Goal: Navigation & Orientation: Understand site structure

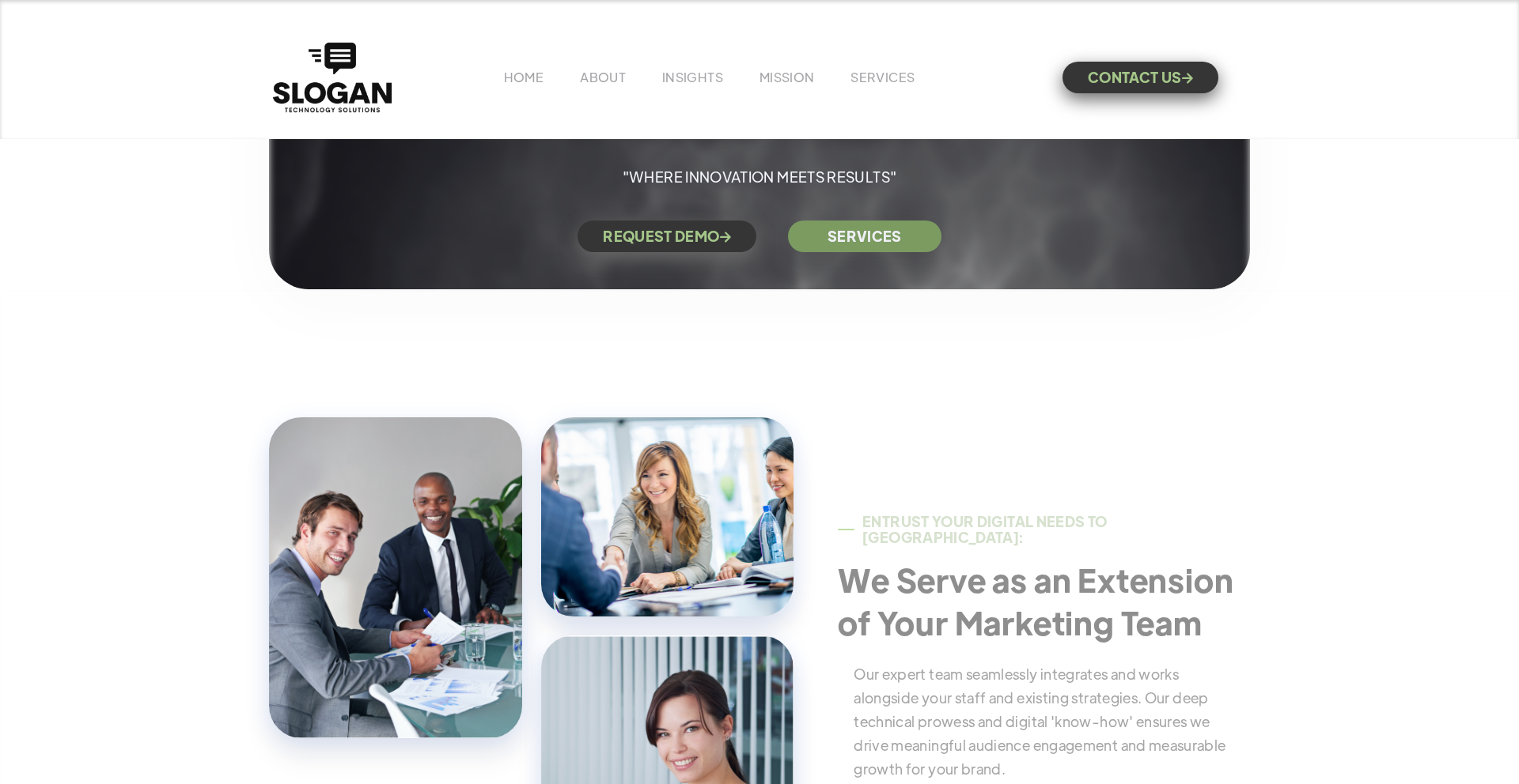
scroll to position [461, 0]
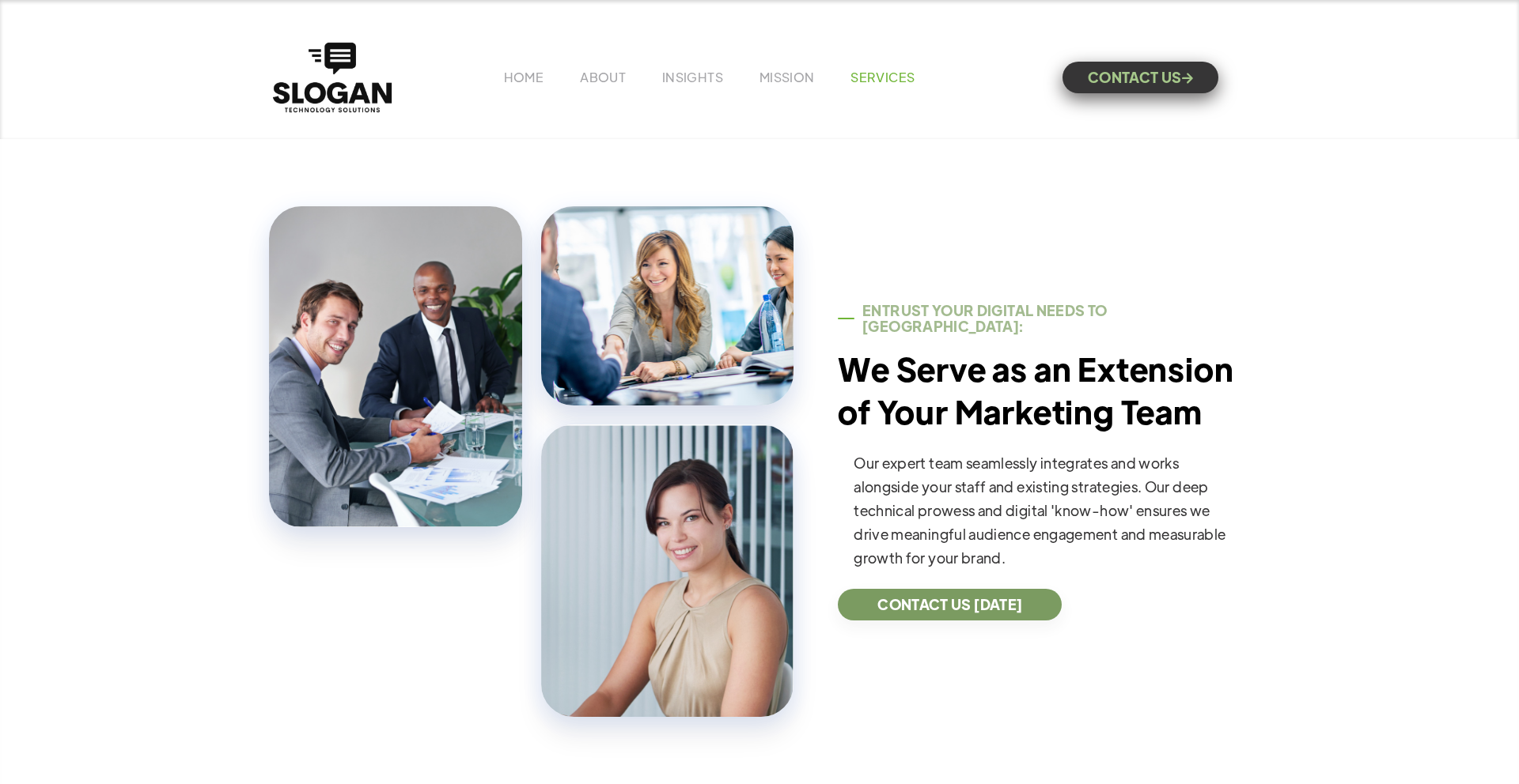
click at [874, 81] on link "SERVICES" at bounding box center [882, 77] width 64 height 17
click at [681, 82] on link "INSIGHTS" at bounding box center [692, 77] width 61 height 17
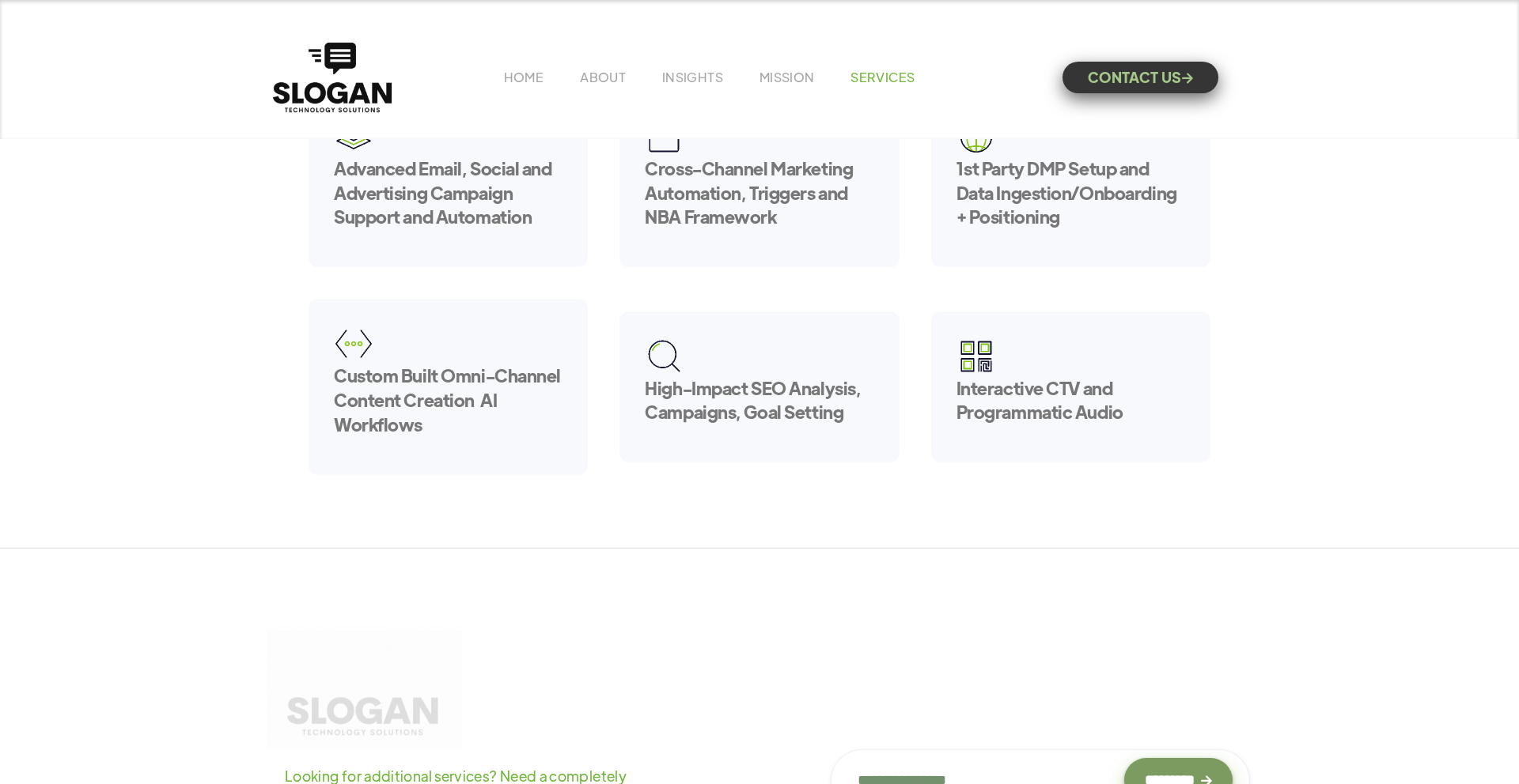
scroll to position [605, 0]
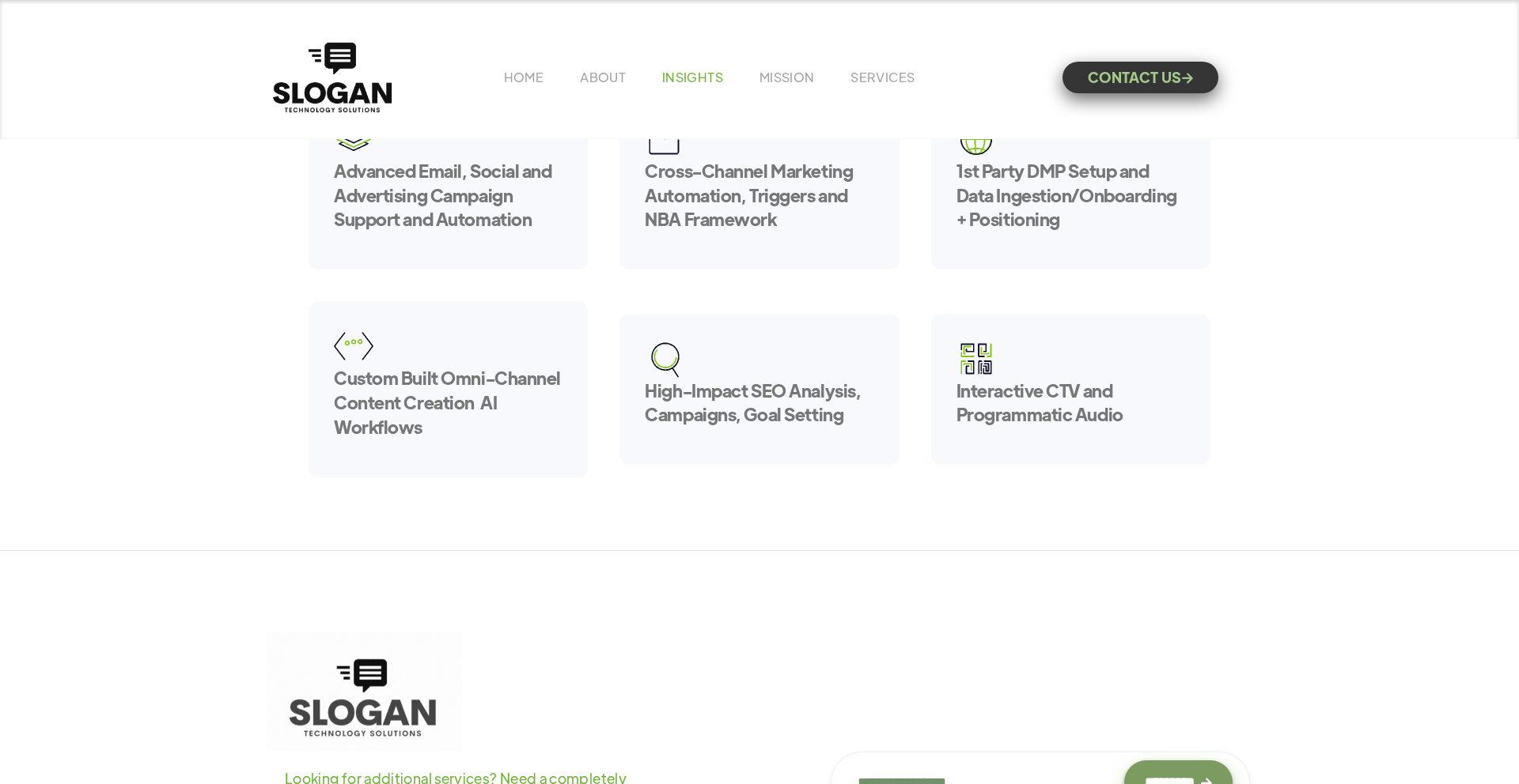
click at [699, 78] on link "INSIGHTS" at bounding box center [692, 77] width 61 height 17
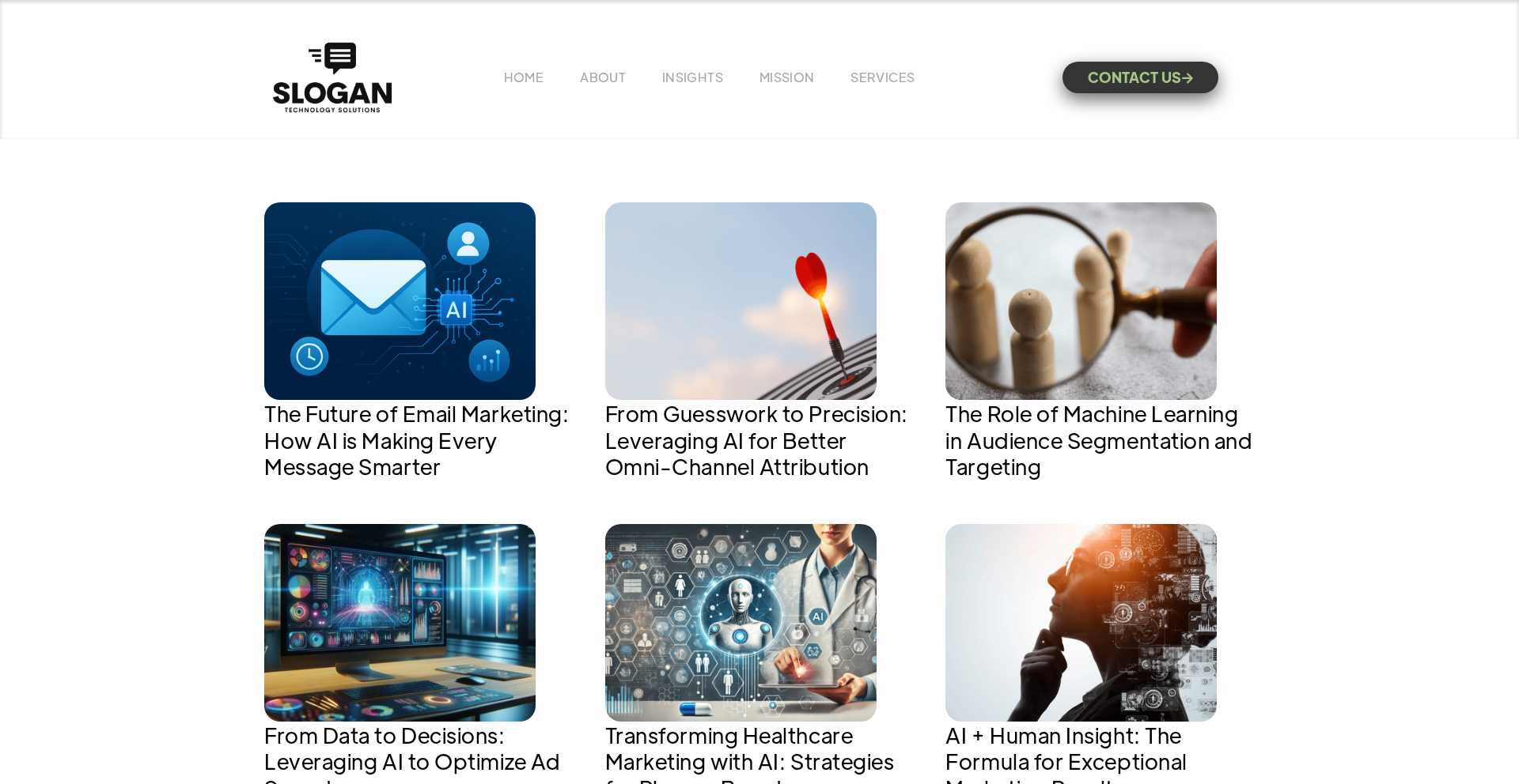
scroll to position [627, 0]
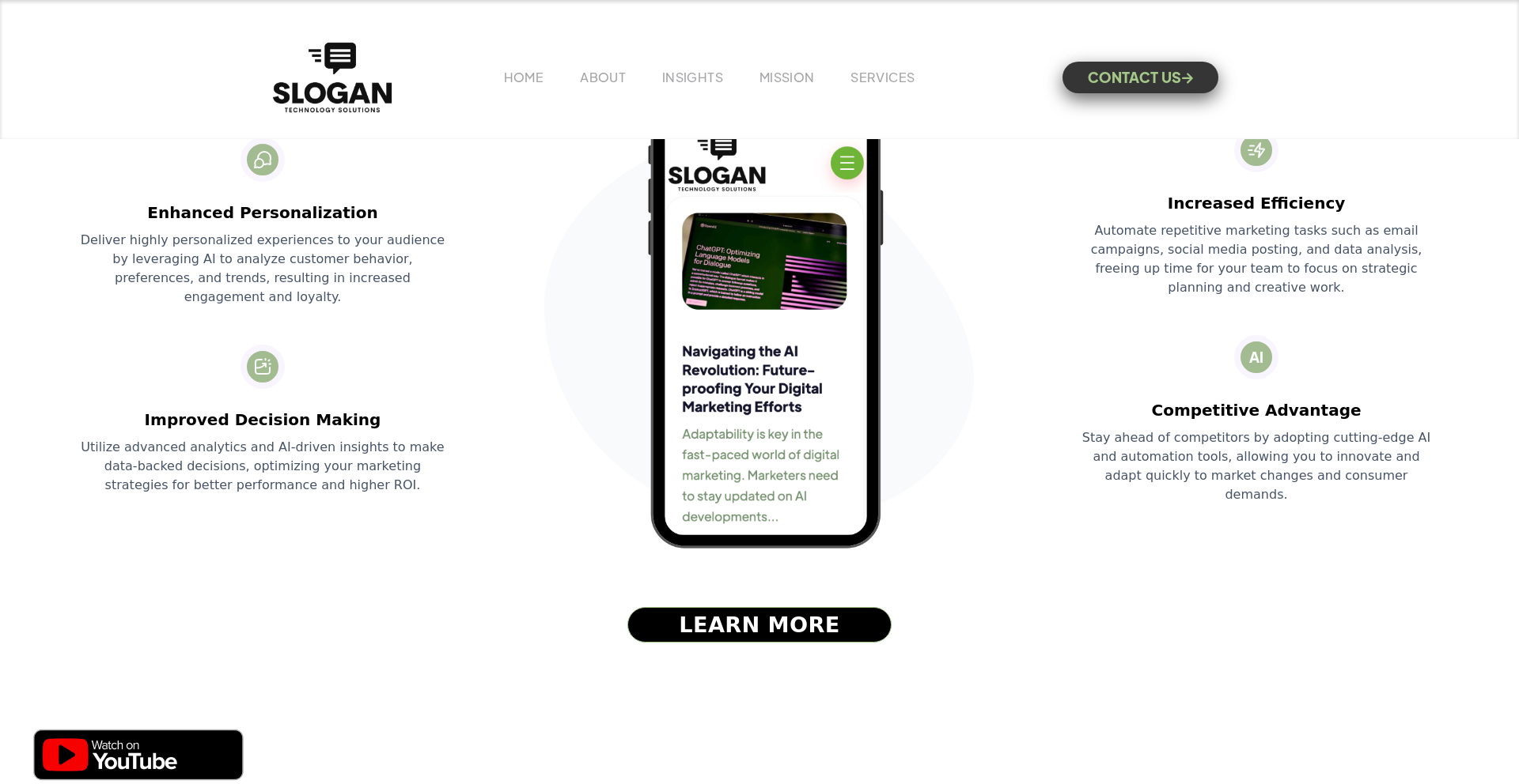
scroll to position [5306, 0]
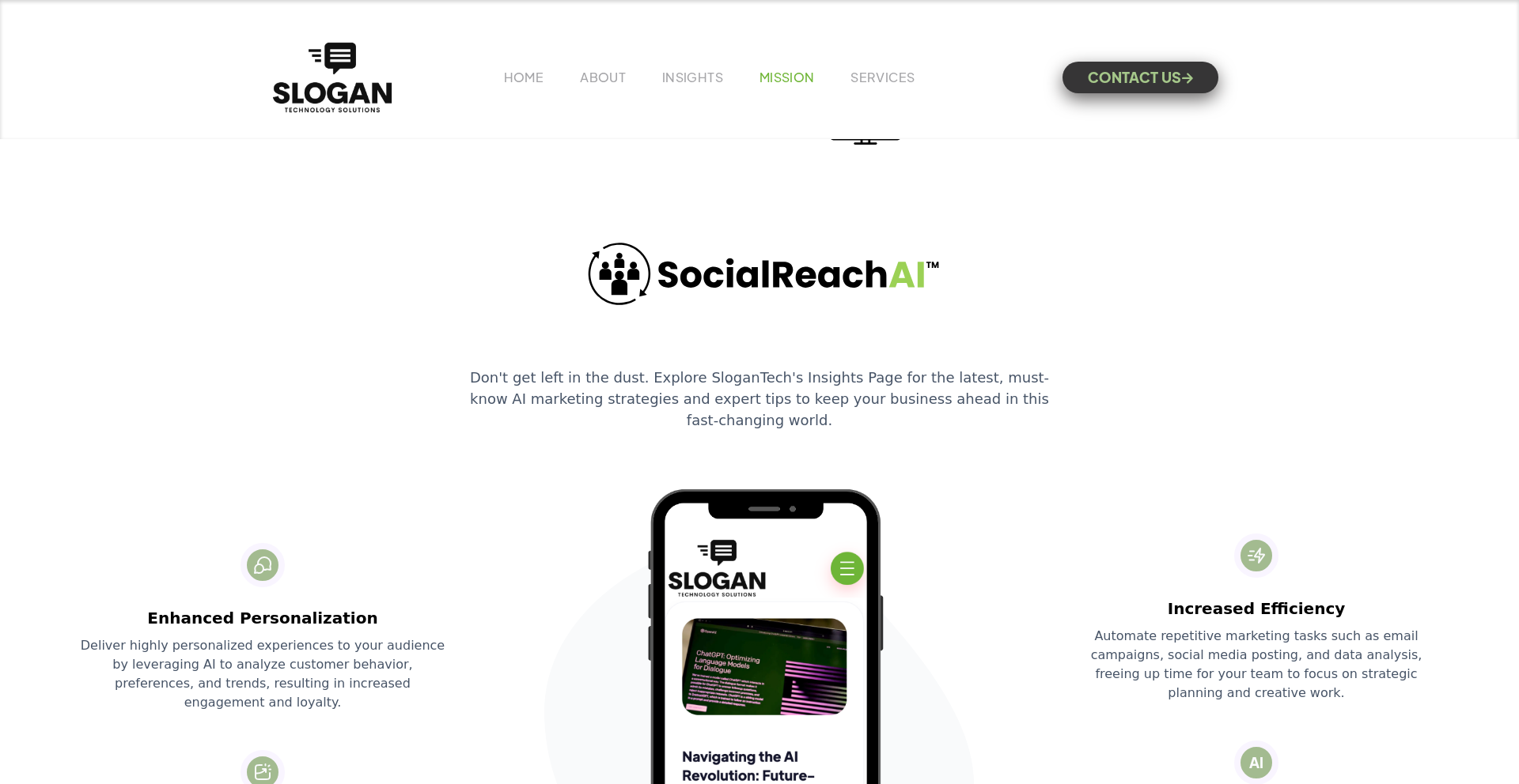
click at [760, 74] on link "MISSION" at bounding box center [787, 77] width 55 height 17
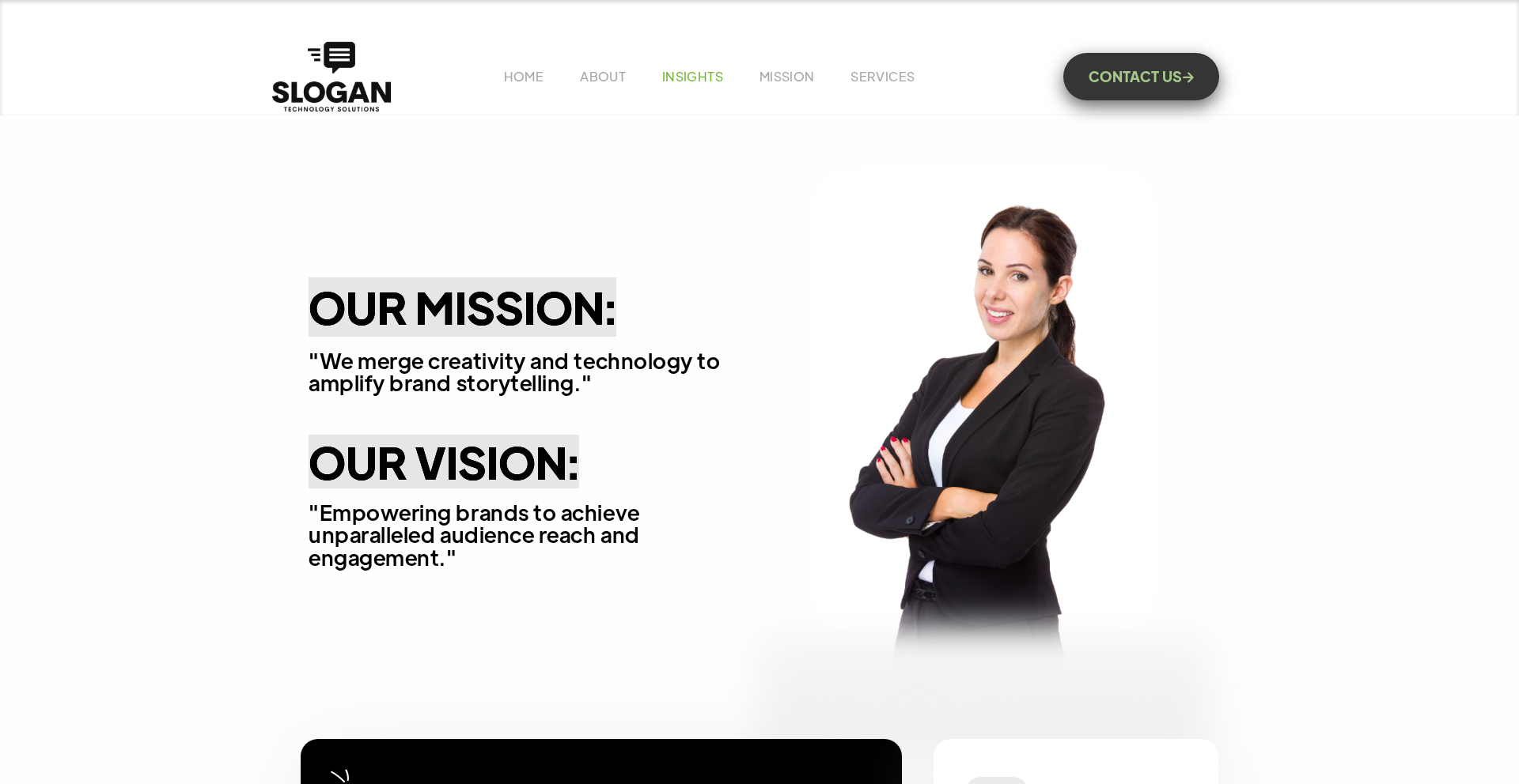
click at [700, 78] on link "INSIGHTS" at bounding box center [692, 76] width 61 height 17
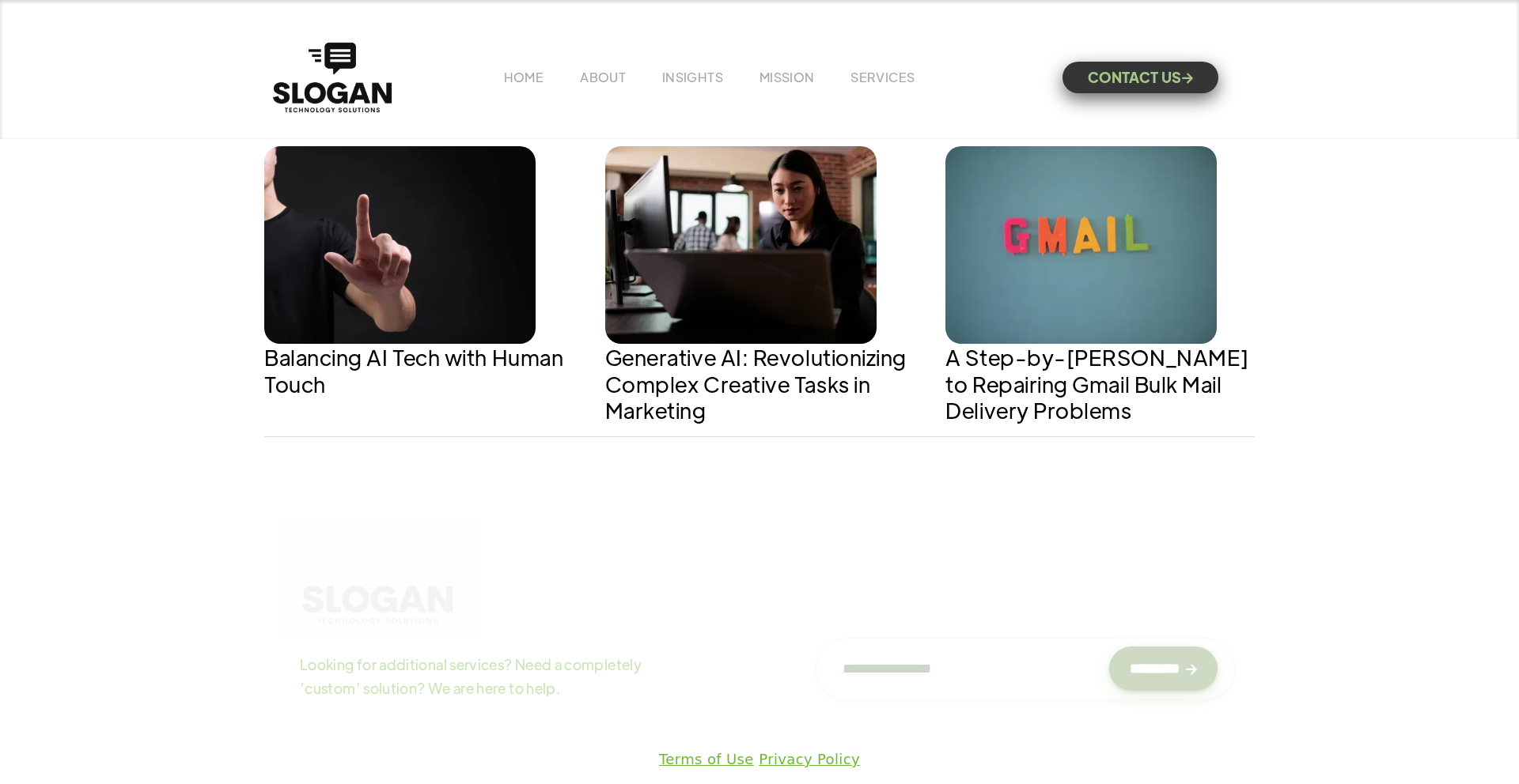
scroll to position [2227, 0]
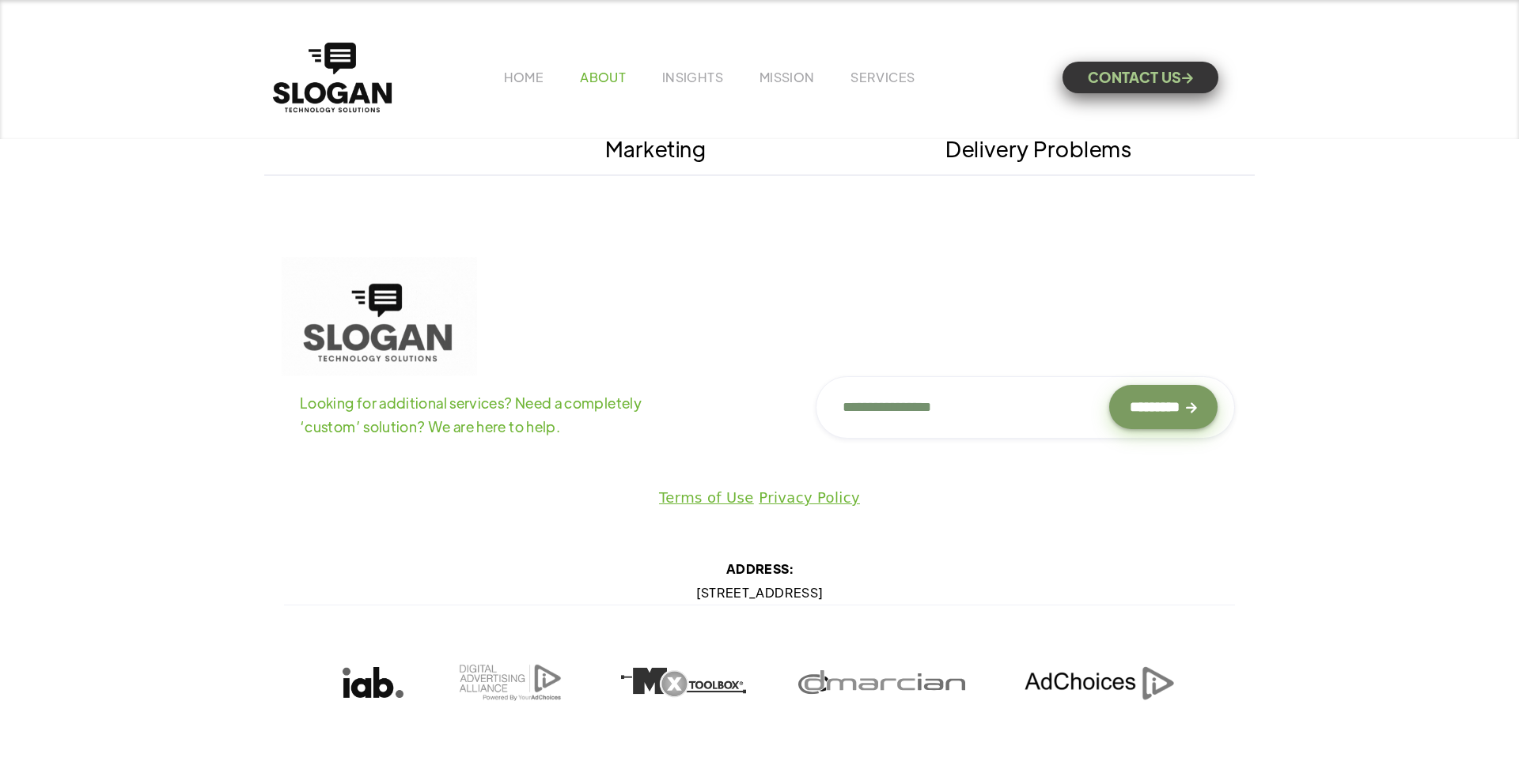
click at [615, 85] on link "ABOUT" at bounding box center [602, 77] width 46 height 17
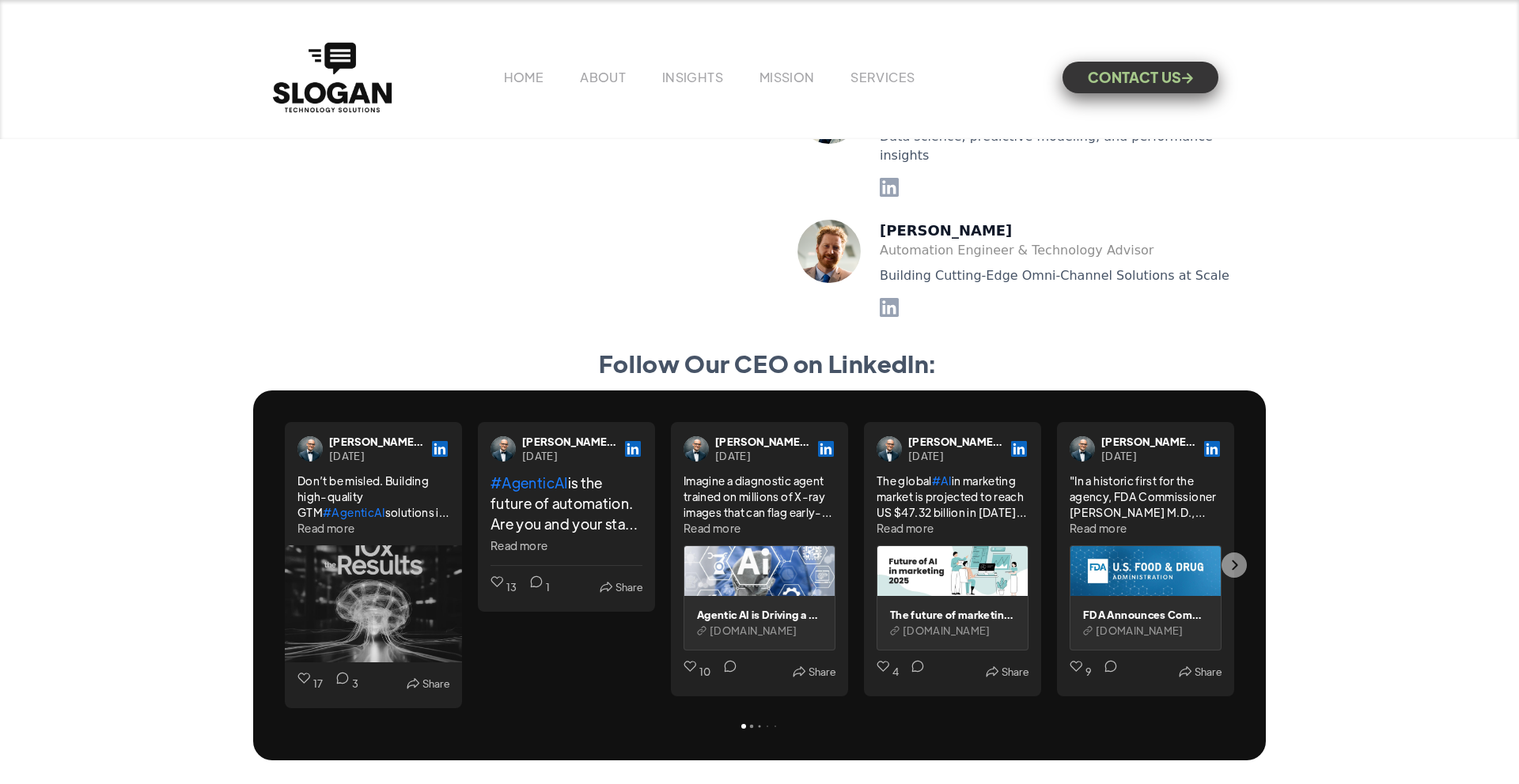
scroll to position [3992, 0]
